Goal: Complete application form

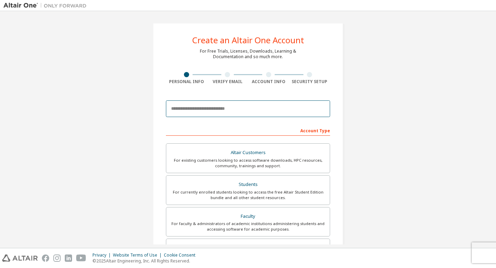
click at [179, 109] on input "email" at bounding box center [248, 108] width 164 height 17
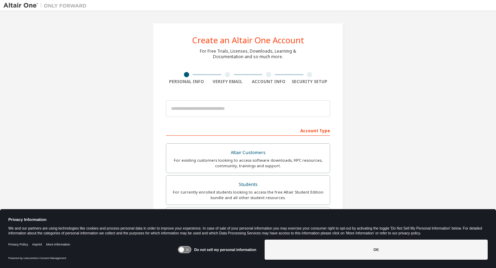
click at [130, 221] on h1 "Privacy Information" at bounding box center [211, 220] width 407 height 5
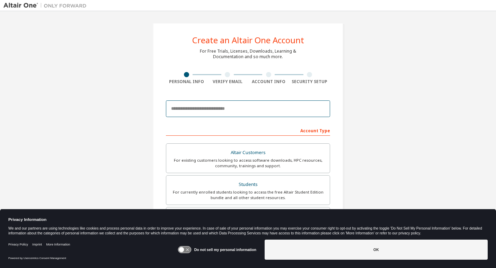
click at [171, 107] on input "email" at bounding box center [248, 108] width 164 height 17
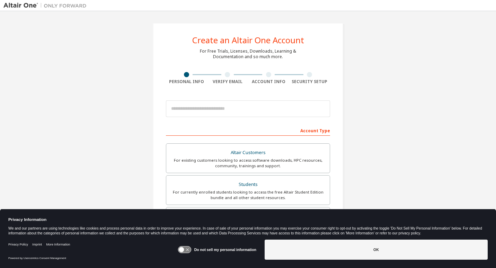
click at [129, 218] on h1 "Privacy Information" at bounding box center [211, 220] width 407 height 5
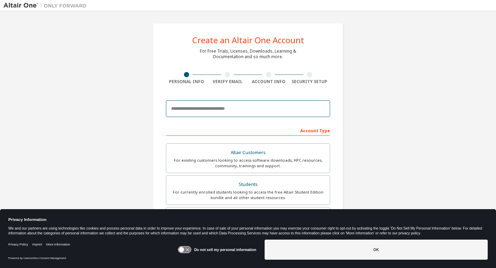
click at [174, 108] on input "email" at bounding box center [248, 108] width 164 height 17
click at [174, 111] on input "email" at bounding box center [248, 108] width 164 height 17
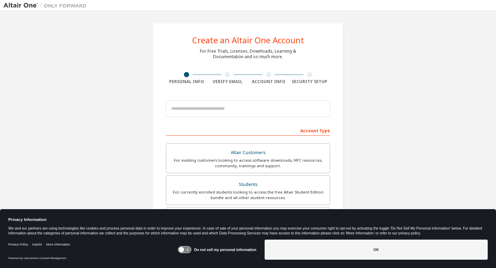
click at [288, 251] on button "OK" at bounding box center [376, 250] width 223 height 20
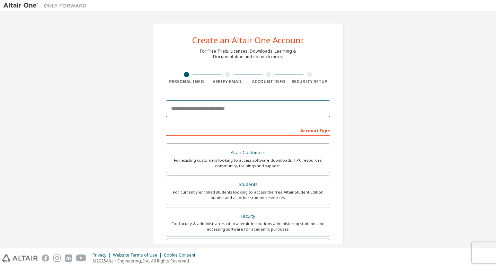
click at [179, 111] on input "email" at bounding box center [248, 108] width 164 height 17
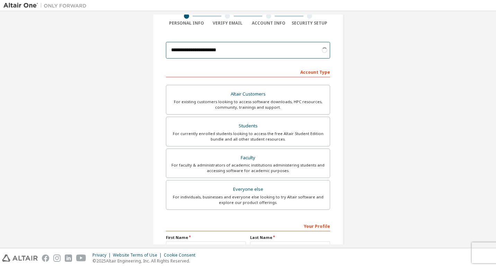
scroll to position [67, 0]
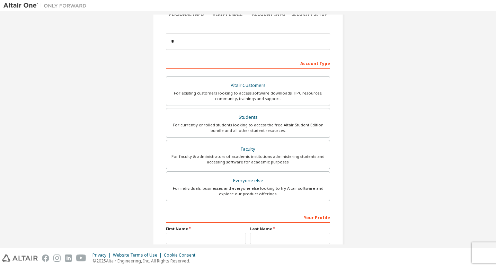
click at [179, 123] on div "For currently enrolled students looking to access the free Altair Student Editi…" at bounding box center [247, 127] width 155 height 11
click at [178, 43] on input "*" at bounding box center [248, 41] width 164 height 17
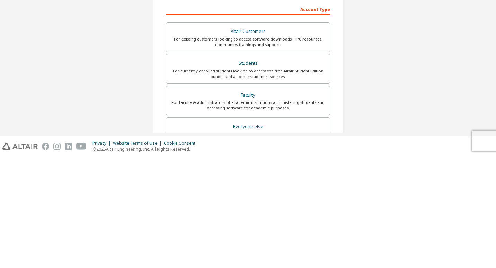
scroll to position [0, 0]
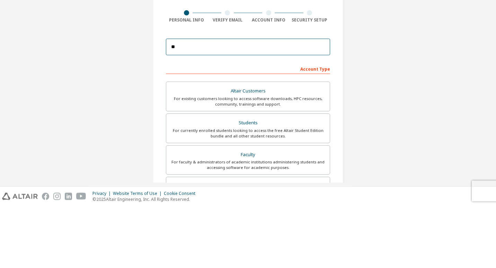
click at [176, 109] on input "**" at bounding box center [248, 108] width 164 height 17
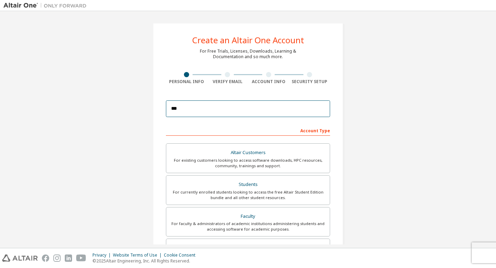
click at [186, 109] on input "***" at bounding box center [248, 108] width 164 height 17
type input "**********"
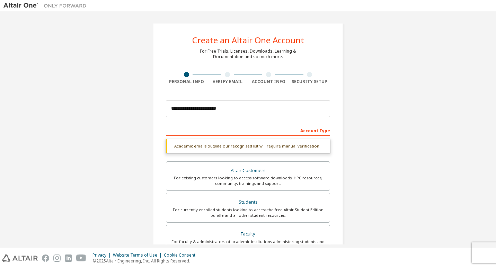
click at [166, 129] on div "Account Type" at bounding box center [248, 130] width 164 height 11
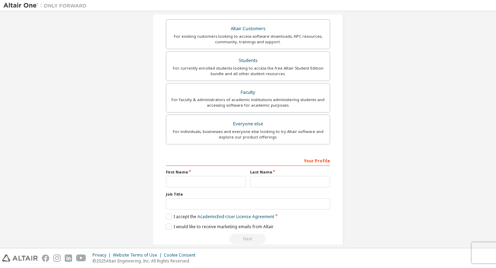
scroll to position [126, 0]
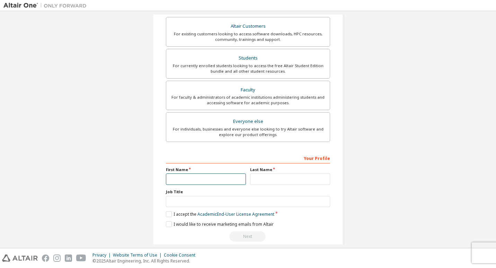
click at [212, 182] on input "text" at bounding box center [206, 179] width 80 height 11
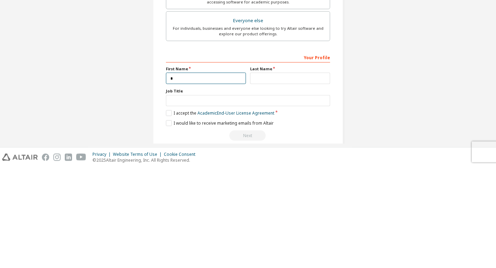
type input "****"
type input "********"
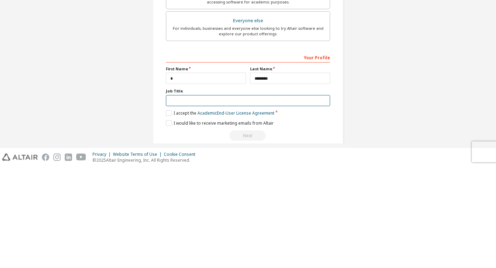
click at [178, 201] on input "text" at bounding box center [248, 201] width 164 height 11
click at [166, 215] on label "I accept the Academic End-User License Agreement" at bounding box center [220, 214] width 108 height 6
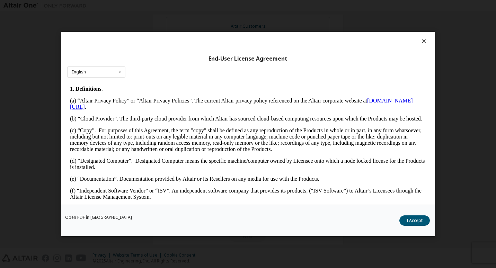
scroll to position [138, 0]
click at [411, 221] on button "I Accept" at bounding box center [415, 221] width 30 height 10
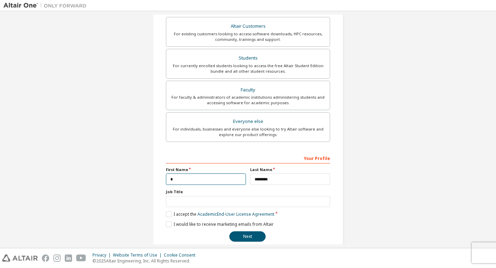
click at [177, 181] on input "*" at bounding box center [206, 179] width 80 height 11
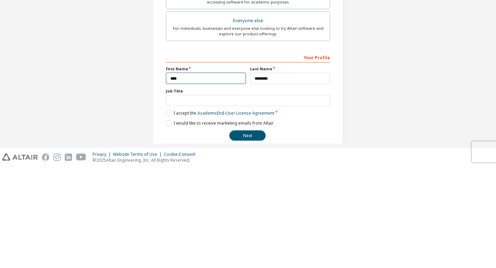
type input "****"
click at [183, 240] on div "Next" at bounding box center [248, 236] width 164 height 10
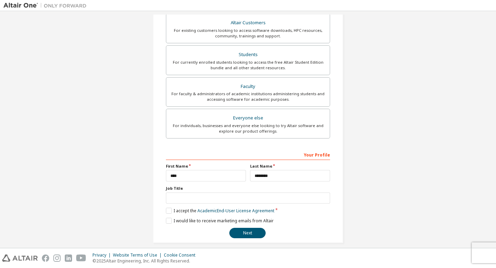
scroll to position [131, 0]
click at [244, 235] on button "Next" at bounding box center [247, 232] width 36 height 10
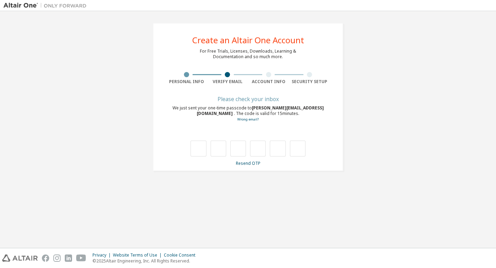
scroll to position [0, 0]
click at [198, 151] on input "text" at bounding box center [199, 149] width 16 height 16
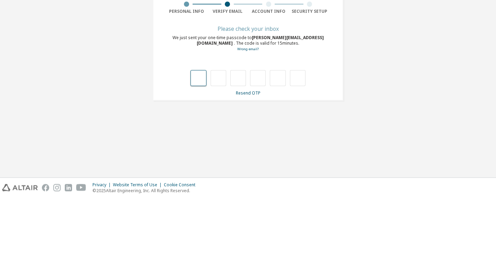
type input "*"
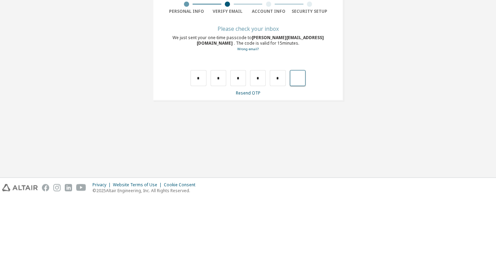
type input "*"
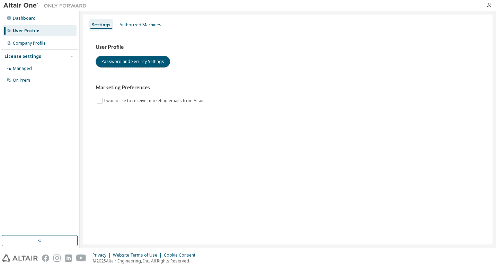
click at [119, 68] on button "Password and Security Settings" at bounding box center [133, 62] width 74 height 12
